Goal: Transaction & Acquisition: Purchase product/service

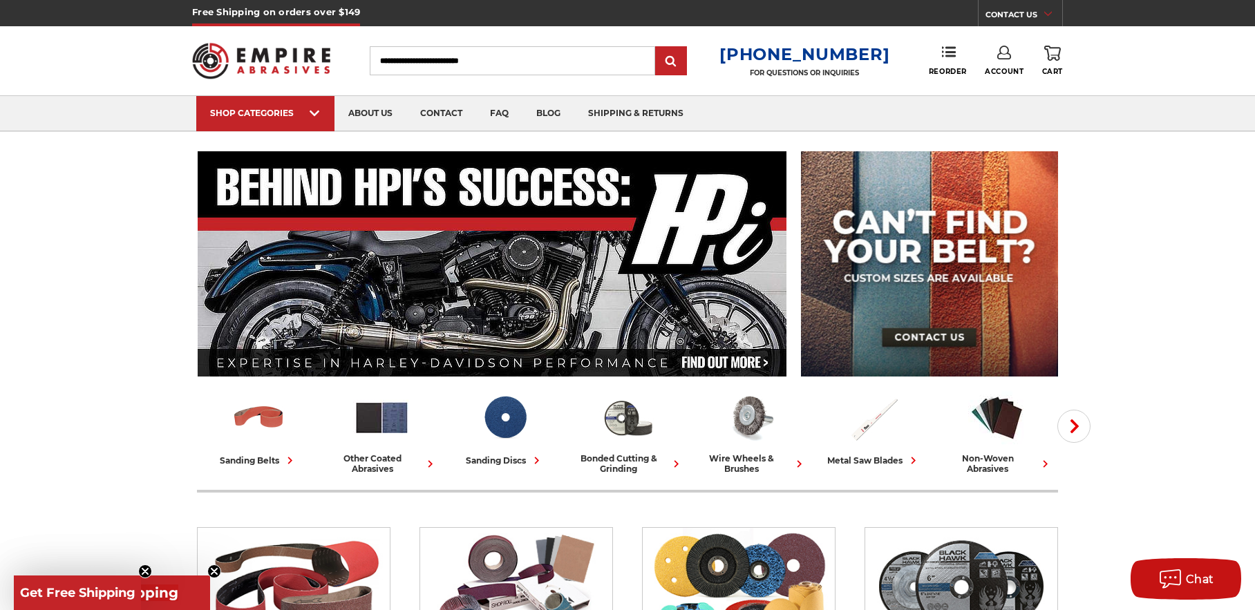
click at [1004, 61] on link "Account" at bounding box center [1004, 61] width 39 height 30
click at [943, 59] on link "Reorder" at bounding box center [948, 61] width 38 height 30
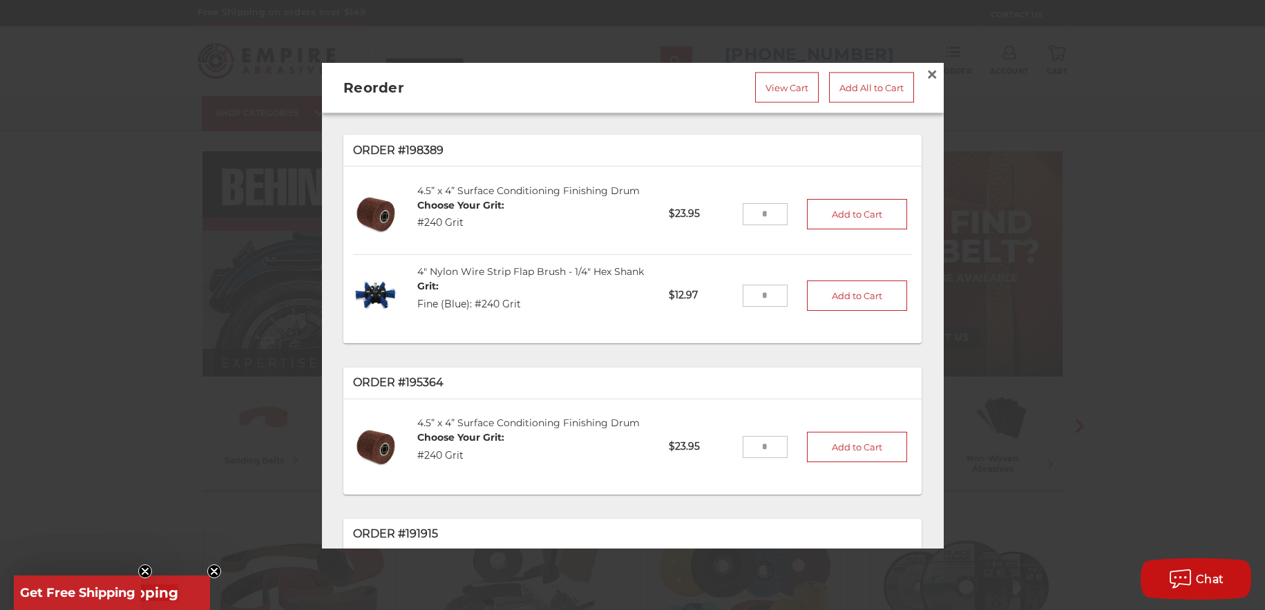
click at [748, 207] on input "tel" at bounding box center [765, 214] width 45 height 22
type input "**"
click at [847, 209] on button "Add to Cart" at bounding box center [857, 213] width 101 height 30
click at [781, 81] on link "View Cart" at bounding box center [787, 87] width 64 height 30
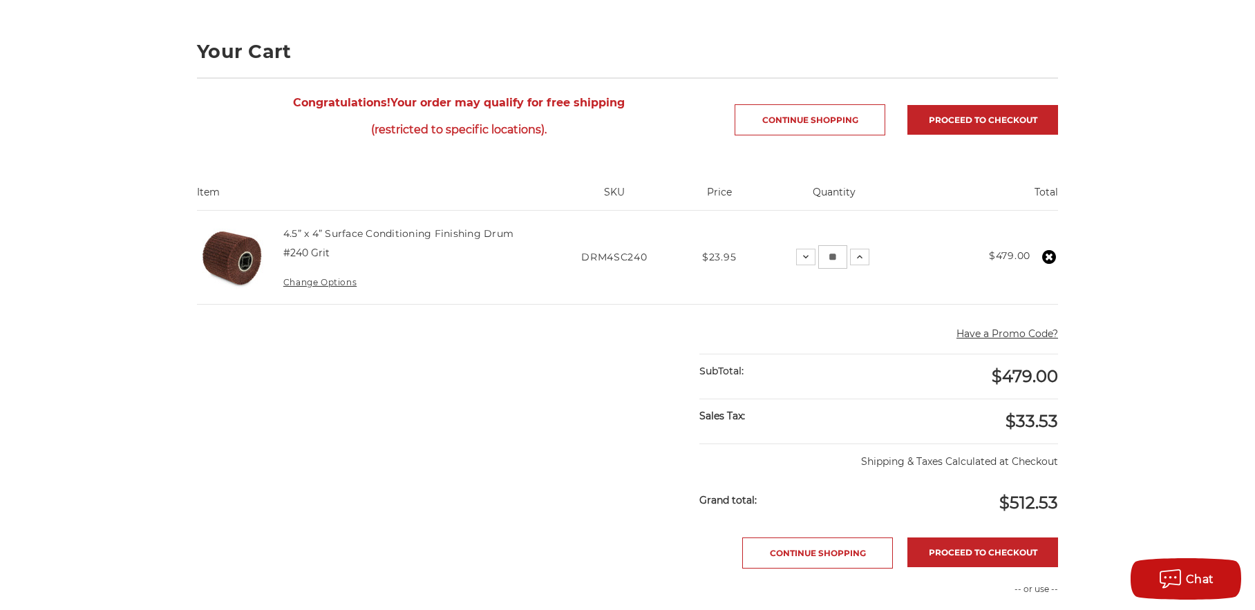
scroll to position [207, 0]
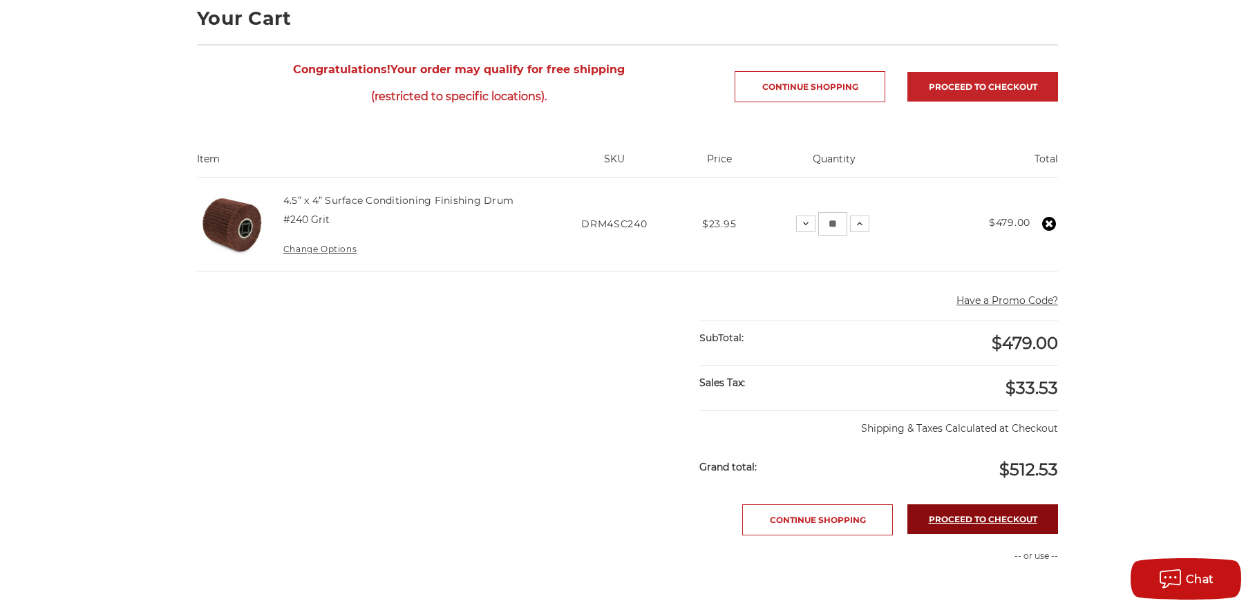
click at [988, 520] on link "Proceed to checkout" at bounding box center [982, 520] width 151 height 30
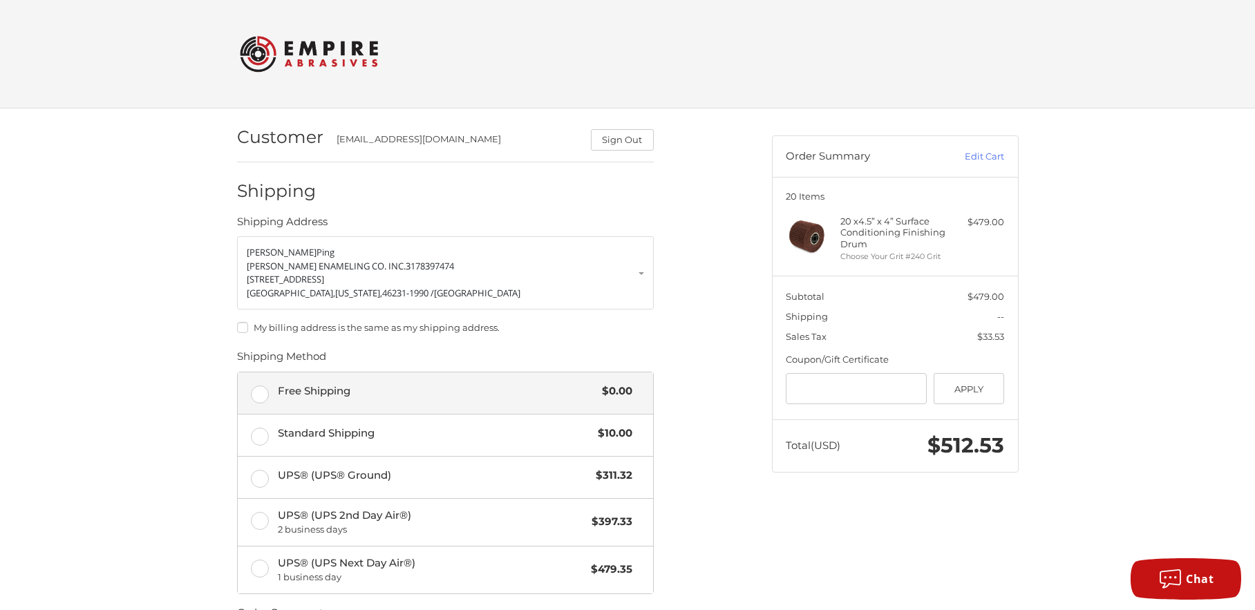
click at [265, 393] on label "Free Shipping $0.00" at bounding box center [445, 393] width 415 height 41
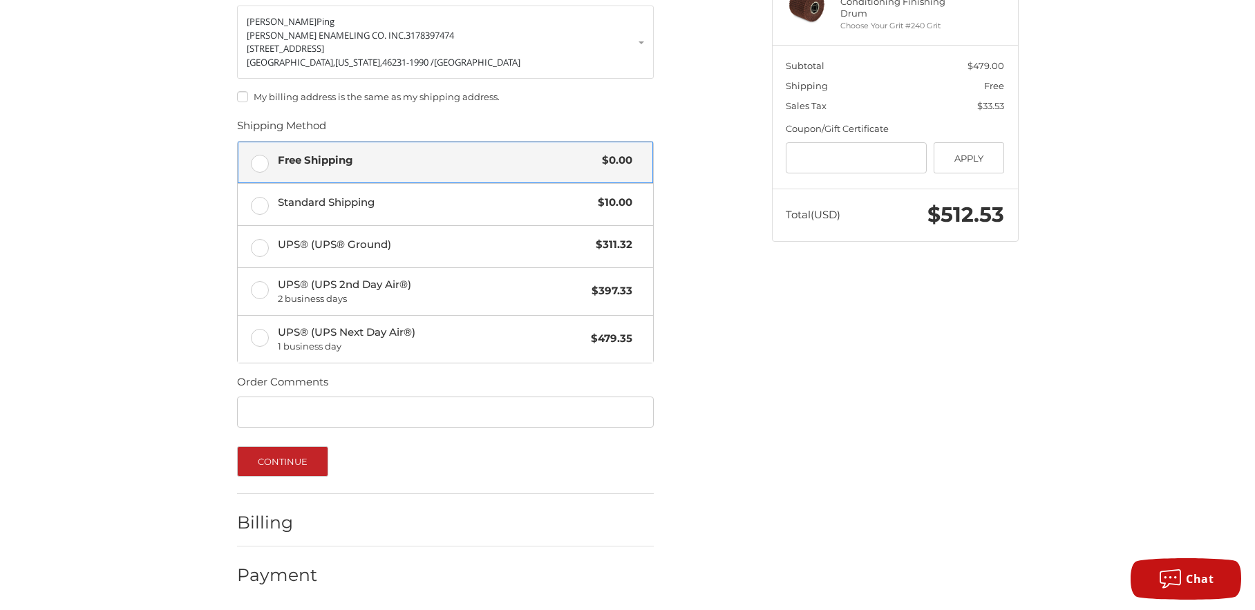
scroll to position [233, 0]
click at [270, 461] on button "Continue" at bounding box center [283, 459] width 92 height 30
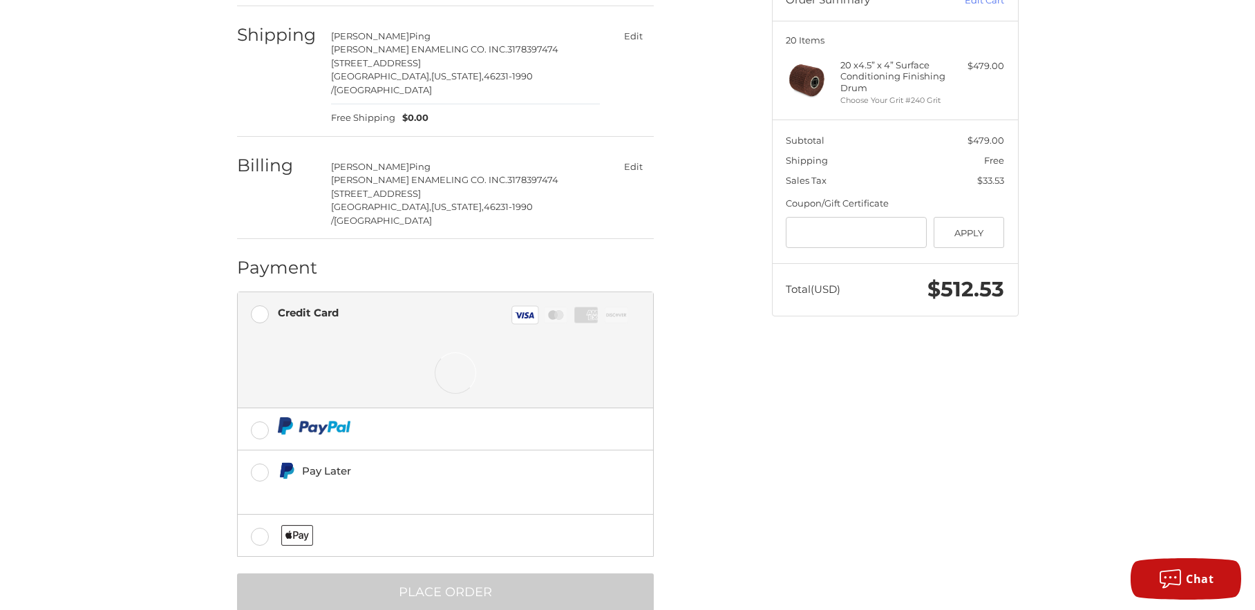
scroll to position [161, 0]
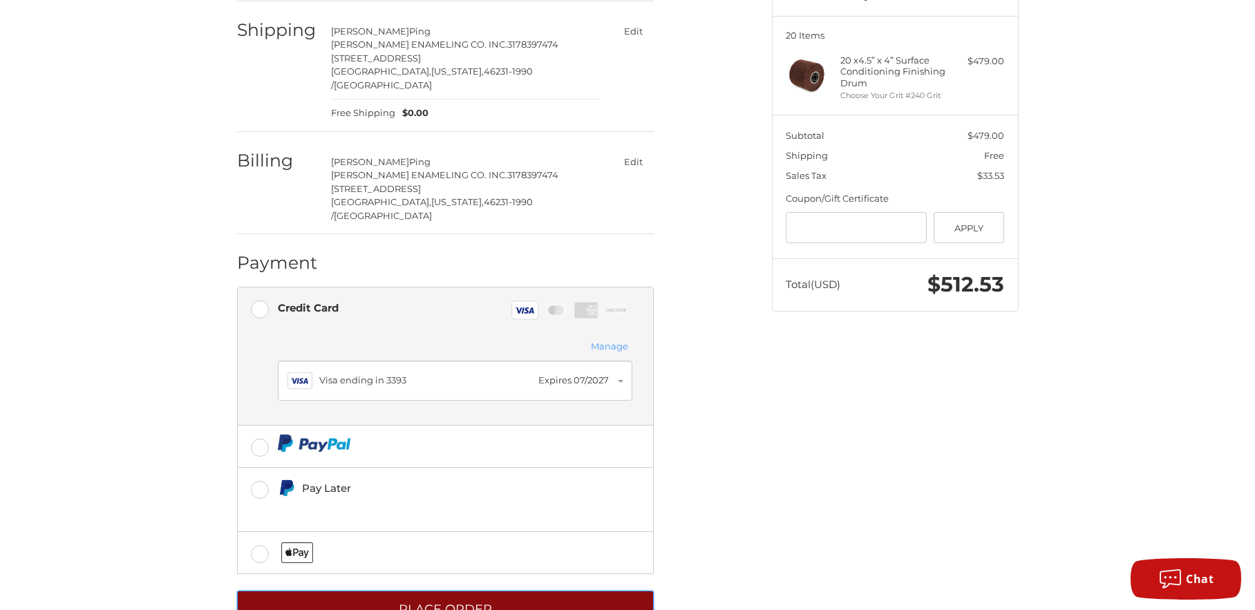
click at [435, 591] on button "Place Order" at bounding box center [445, 610] width 417 height 38
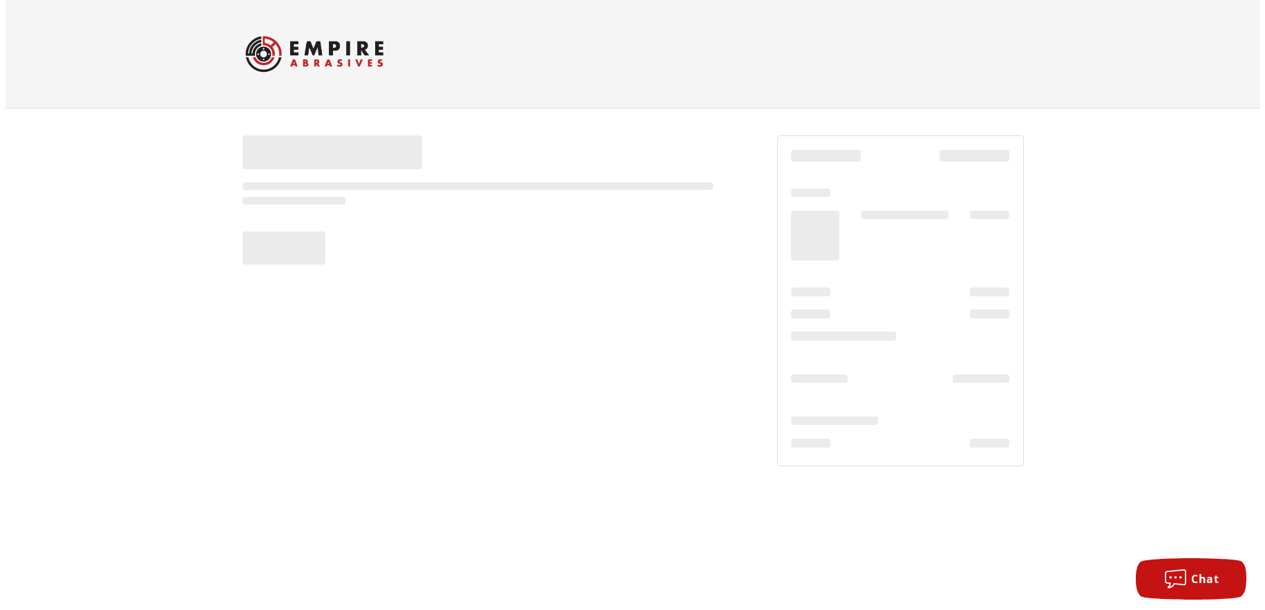
scroll to position [0, 0]
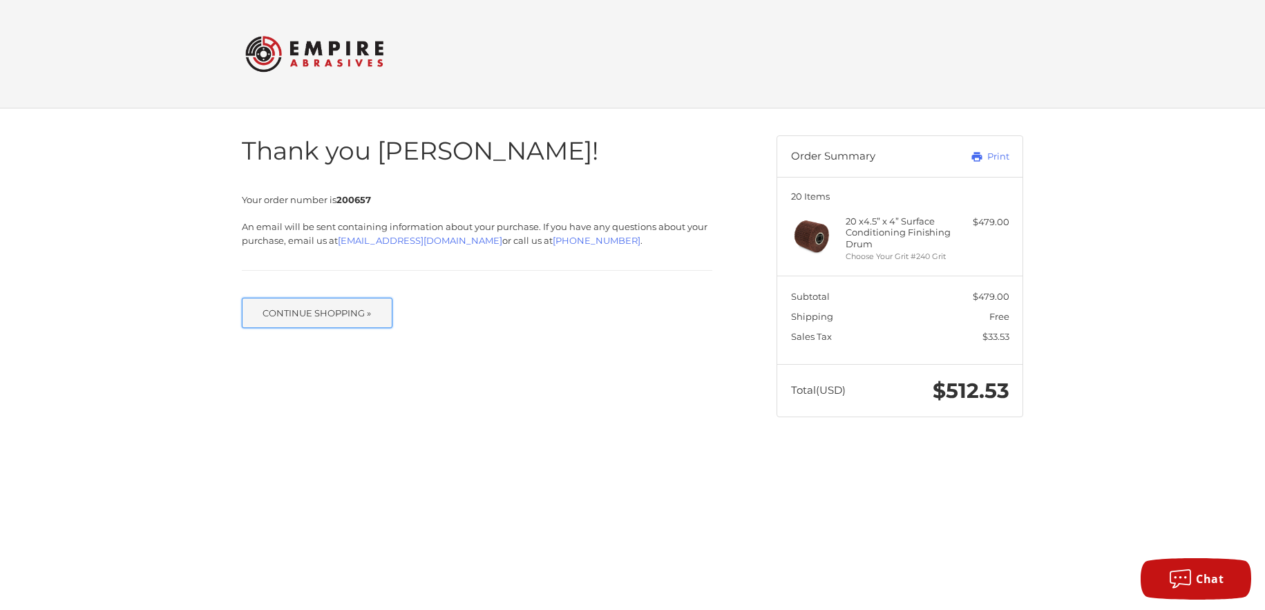
click at [285, 311] on button "Continue Shopping »" at bounding box center [317, 313] width 151 height 30
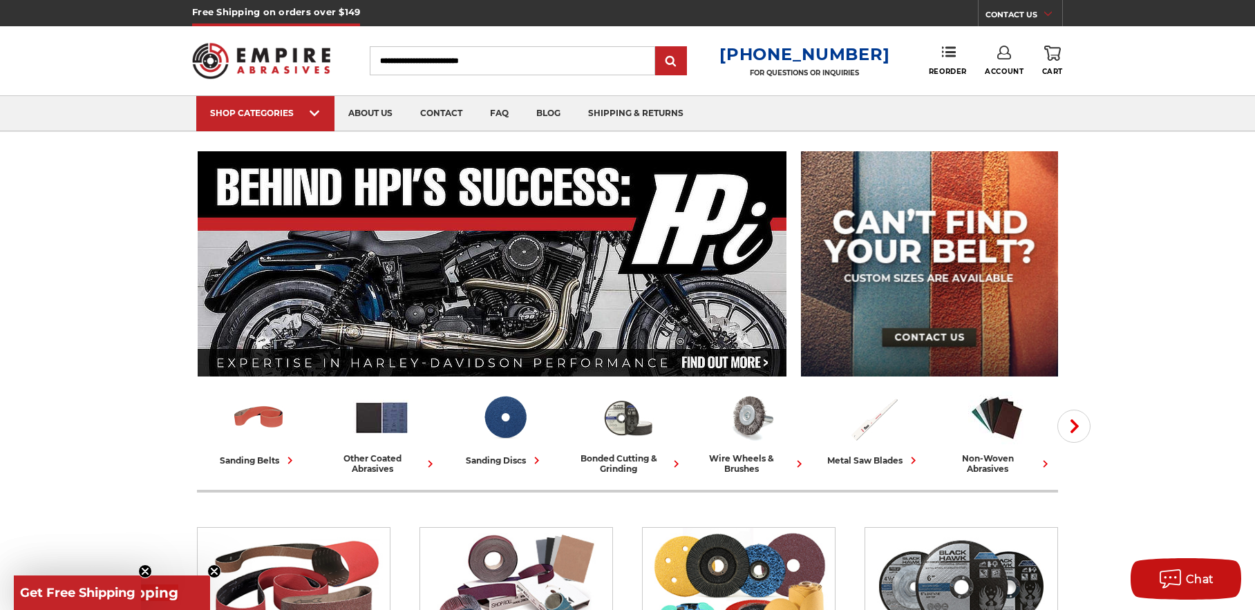
click at [1003, 62] on link "Account" at bounding box center [1004, 61] width 39 height 30
click at [1002, 117] on link "Sign Out" at bounding box center [1004, 117] width 99 height 27
